Goal: Use online tool/utility

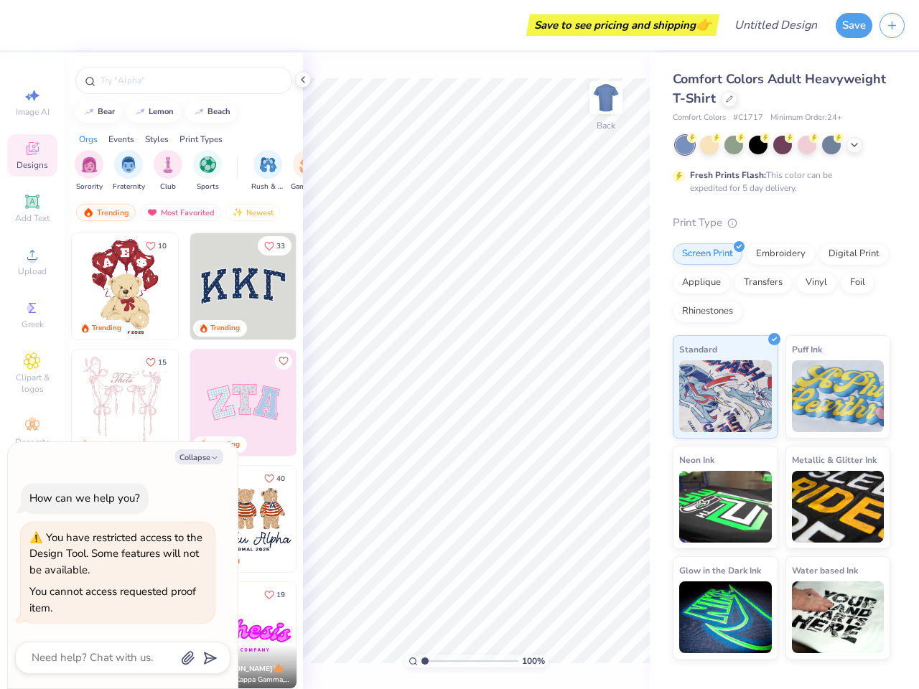
click at [854, 25] on button "Save" at bounding box center [854, 25] width 37 height 25
click at [892, 25] on line "button" at bounding box center [892, 25] width 7 height 0
click at [32, 102] on icon at bounding box center [32, 95] width 17 height 17
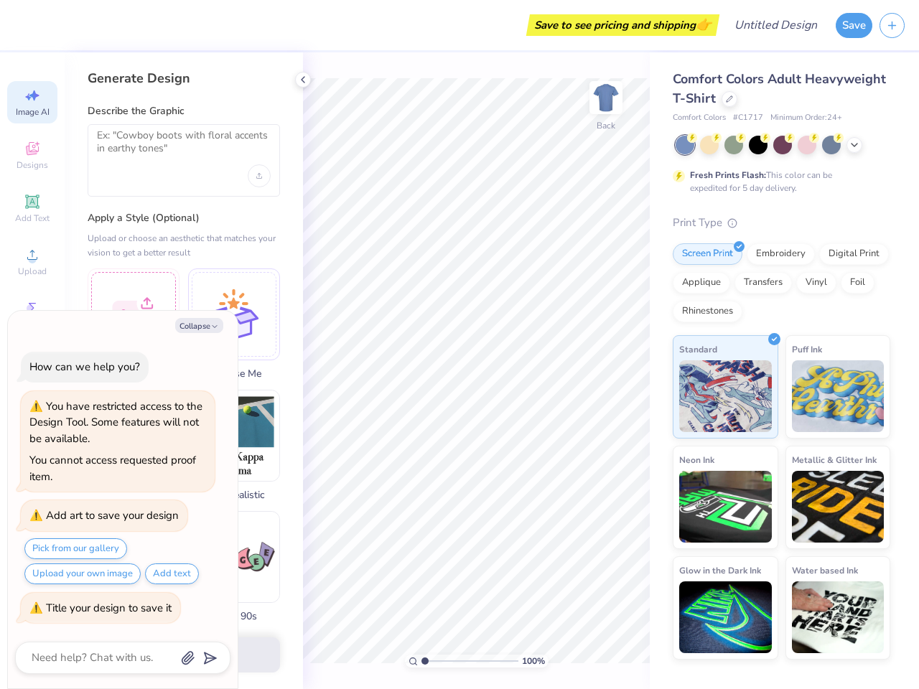
click at [32, 155] on icon at bounding box center [32, 148] width 17 height 17
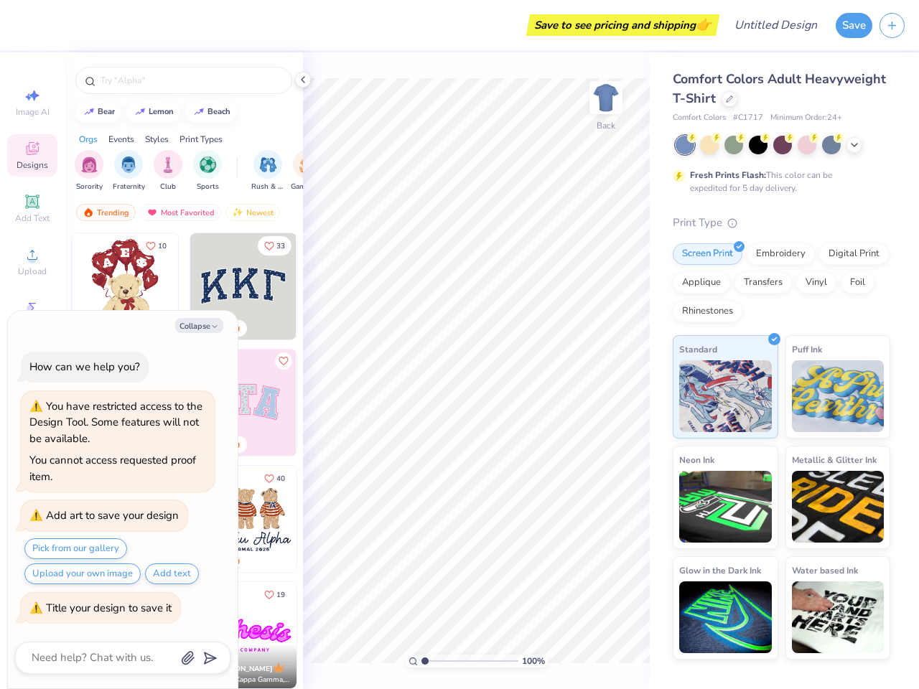
click at [32, 208] on icon at bounding box center [32, 201] width 17 height 17
click at [32, 261] on circle at bounding box center [32, 260] width 8 height 8
click at [32, 315] on div "Collapse How can we help you? You have restricted access to the Design Tool. So…" at bounding box center [123, 500] width 230 height 378
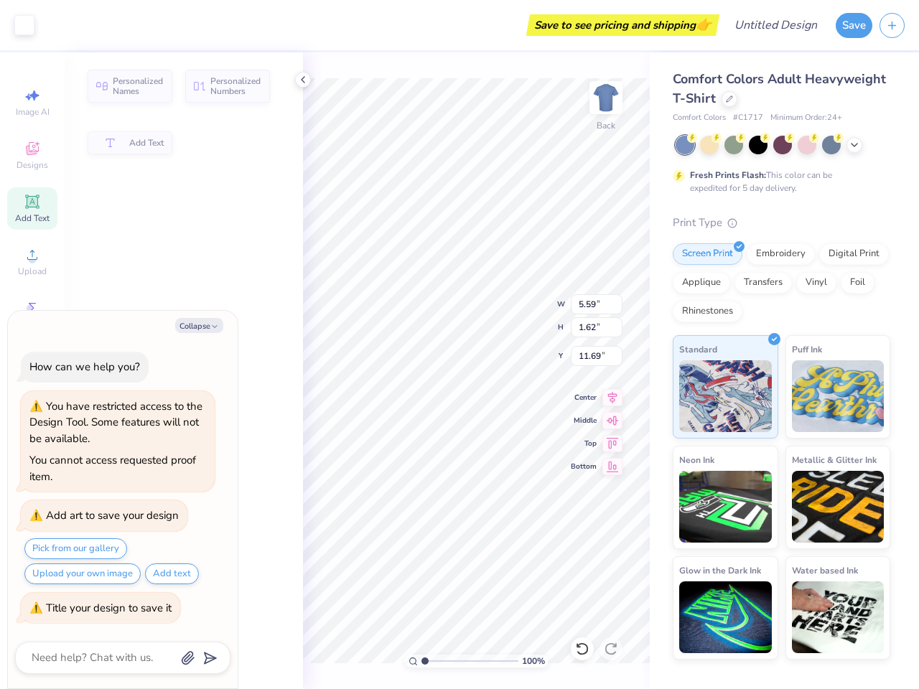
type textarea "x"
